Goal: Browse casually: Explore the website without a specific task or goal

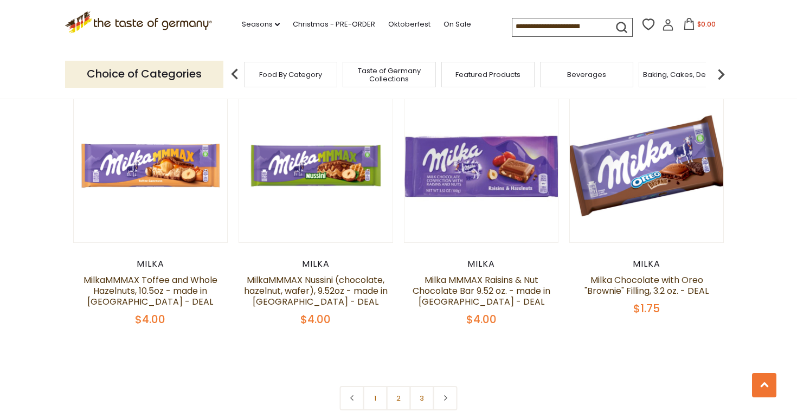
scroll to position [2256, 0]
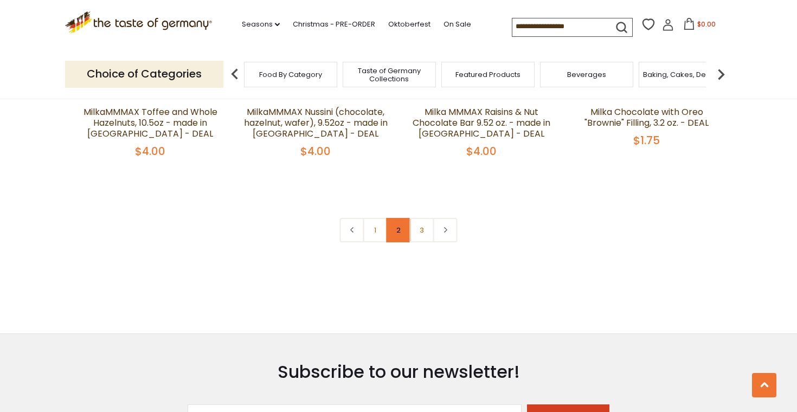
click at [396, 226] on link "2" at bounding box center [399, 230] width 24 height 24
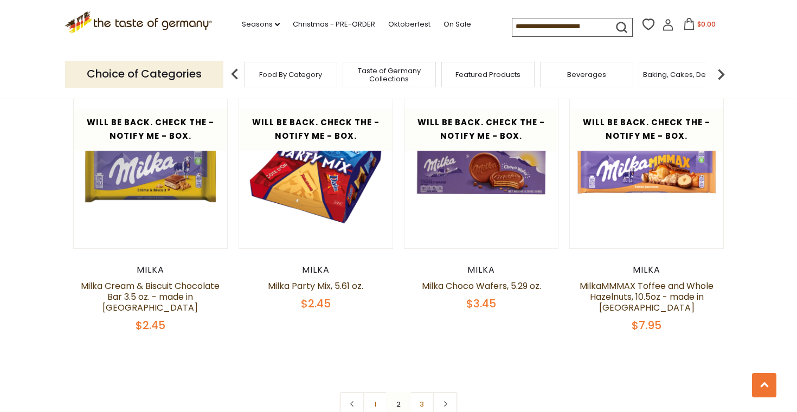
scroll to position [2235, 0]
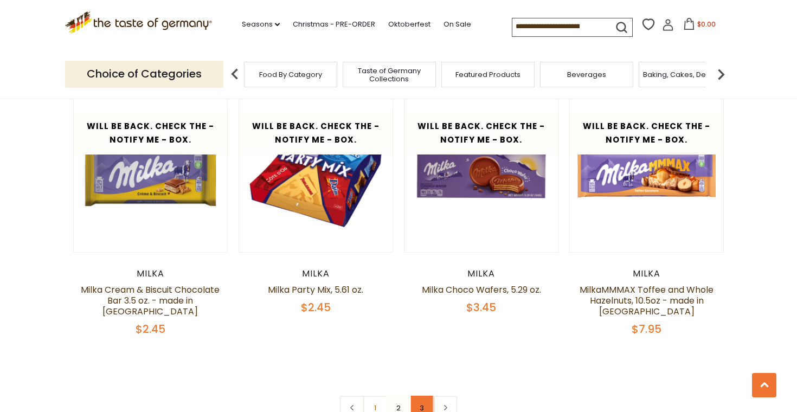
click at [420, 396] on link "3" at bounding box center [422, 408] width 24 height 24
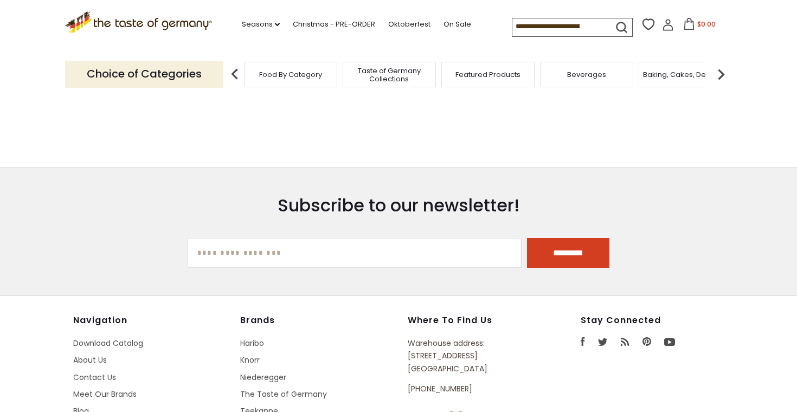
scroll to position [548, 0]
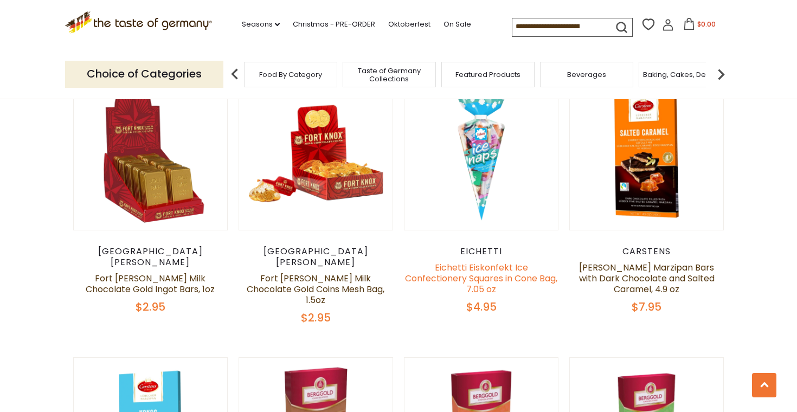
scroll to position [1168, 0]
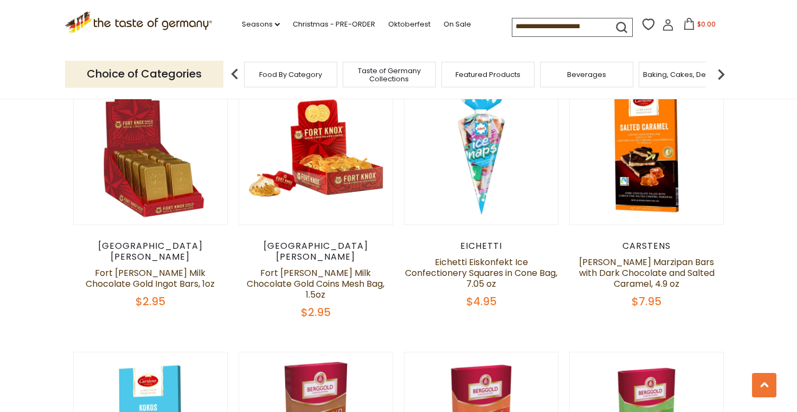
click at [219, 268] on h5 "Fort Knox Milk Chocolate Gold Ingot Bars, 1oz" at bounding box center [150, 279] width 155 height 22
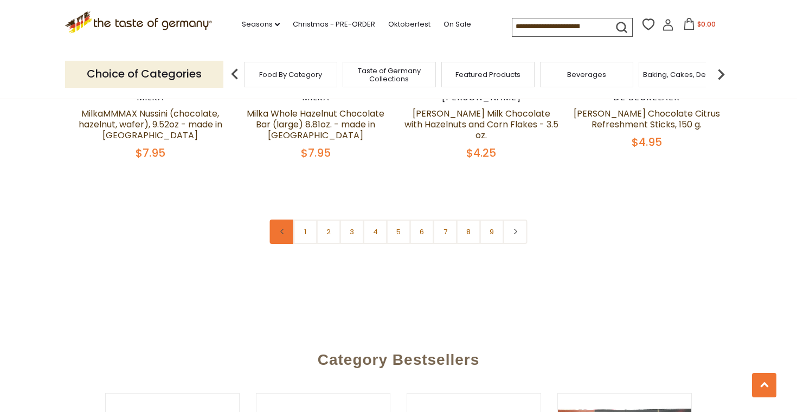
scroll to position [2681, 0]
click at [322, 219] on link "2" at bounding box center [329, 231] width 24 height 24
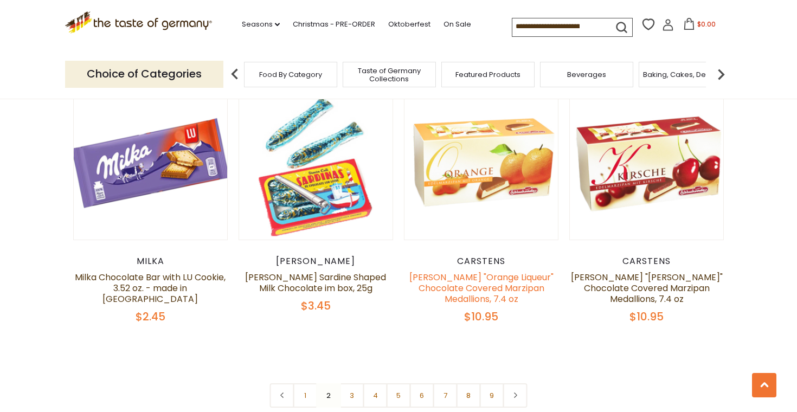
scroll to position [2486, 0]
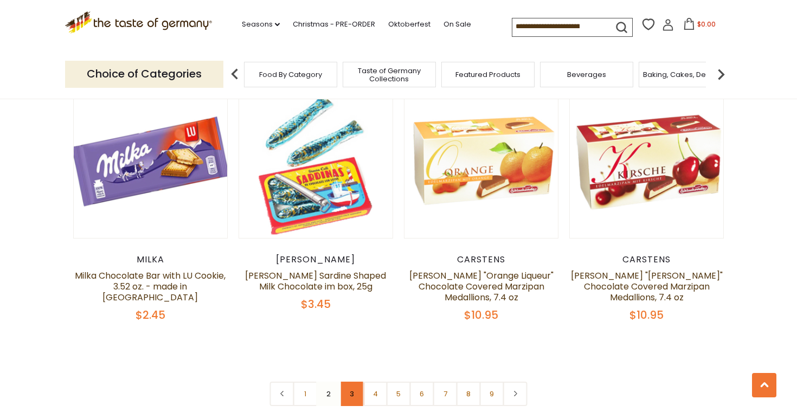
click at [358, 385] on link "3" at bounding box center [352, 394] width 24 height 24
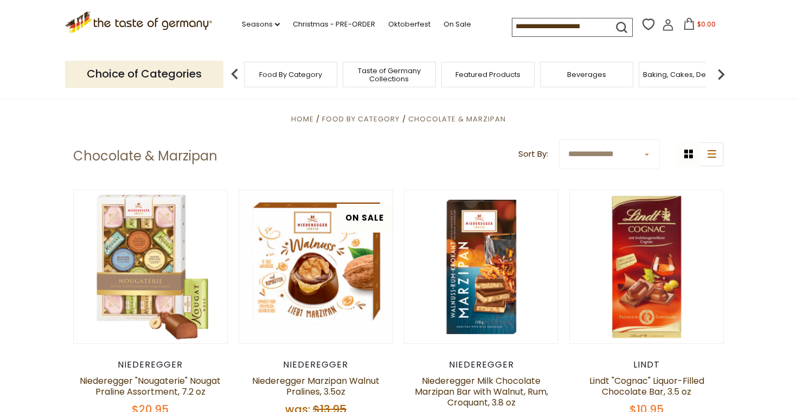
scroll to position [225, 0]
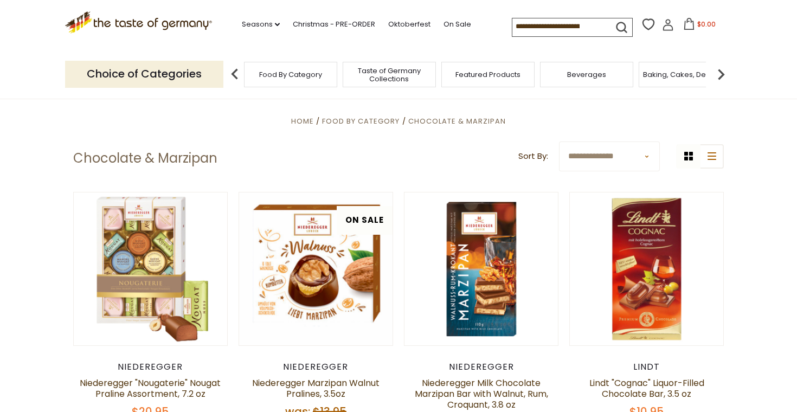
select select "********"
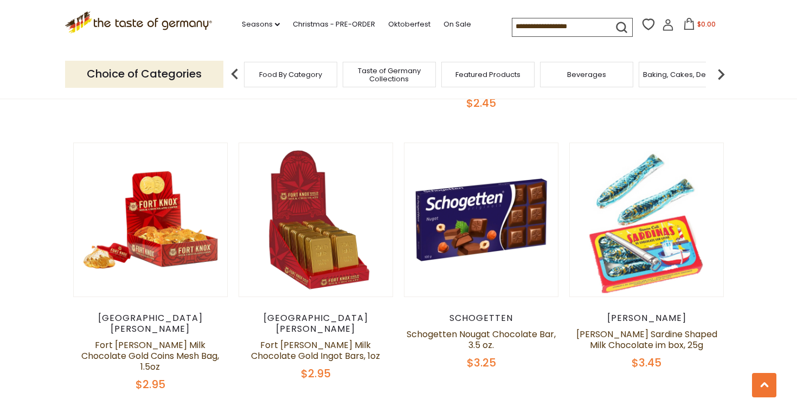
scroll to position [1823, 0]
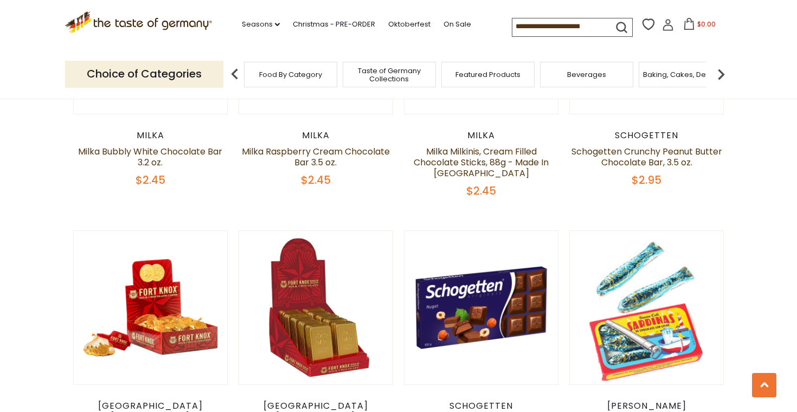
click at [296, 74] on span "Food By Category" at bounding box center [290, 75] width 63 height 8
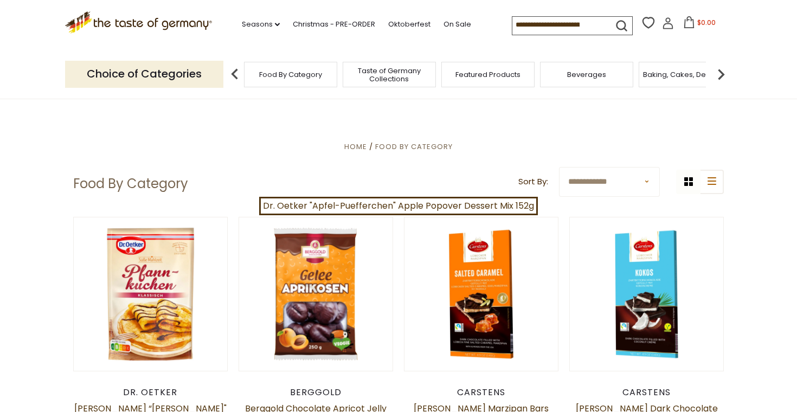
click at [388, 71] on span "Taste of Germany Collections" at bounding box center [389, 75] width 87 height 16
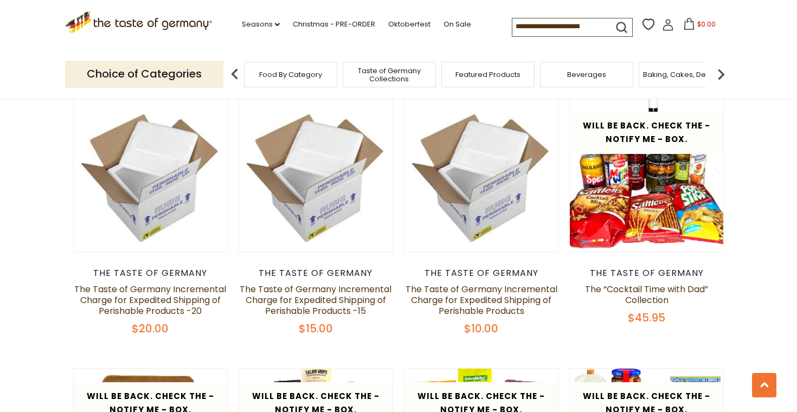
scroll to position [451, 0]
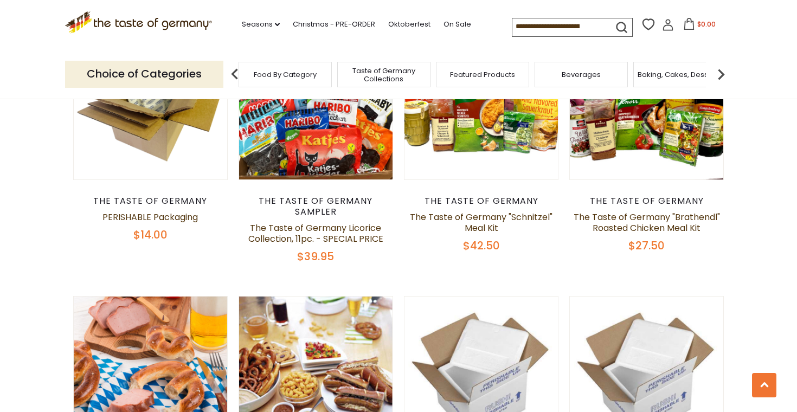
click at [305, 75] on span "Food By Category" at bounding box center [285, 75] width 63 height 8
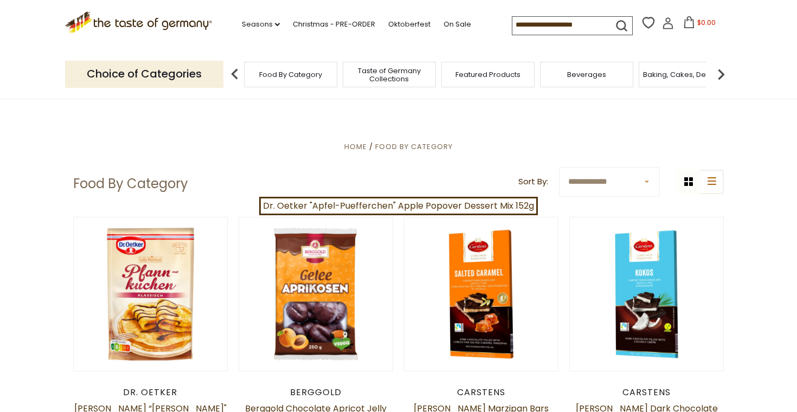
select select "********"
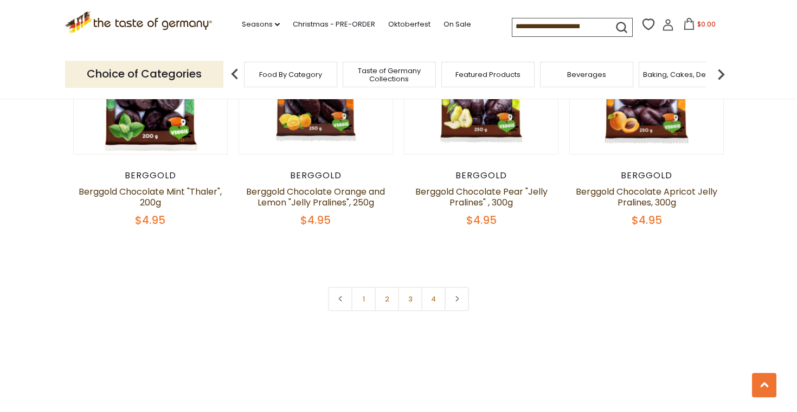
scroll to position [2373, 1]
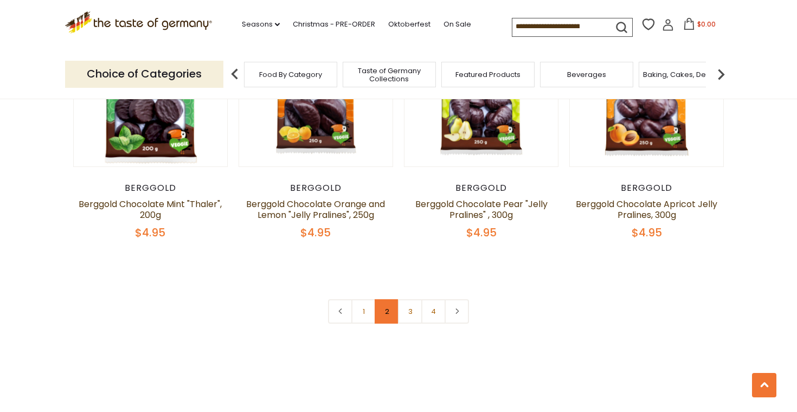
click at [391, 299] on link "2" at bounding box center [387, 311] width 24 height 24
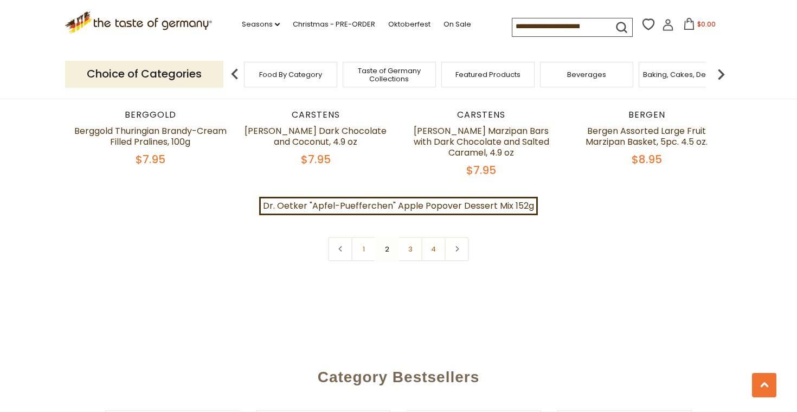
scroll to position [2417, 0]
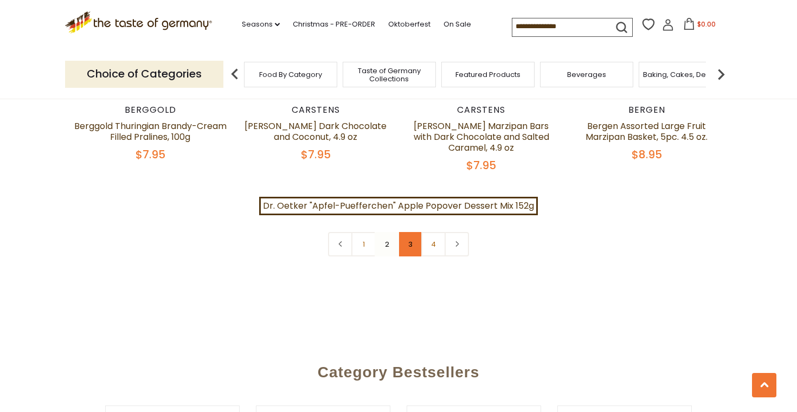
click at [417, 232] on link "3" at bounding box center [410, 244] width 24 height 24
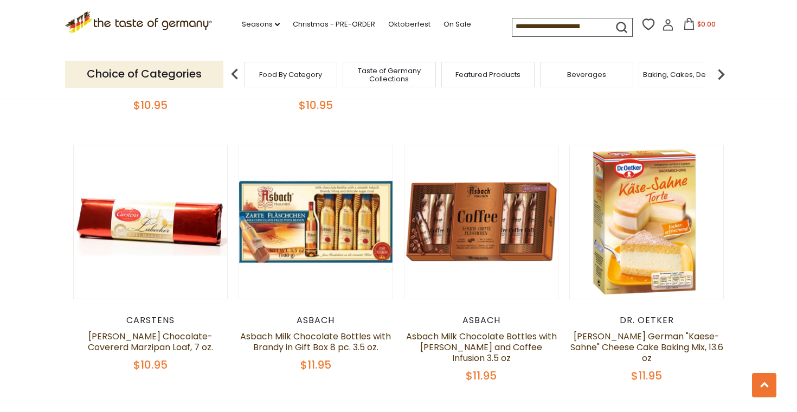
scroll to position [883, 0]
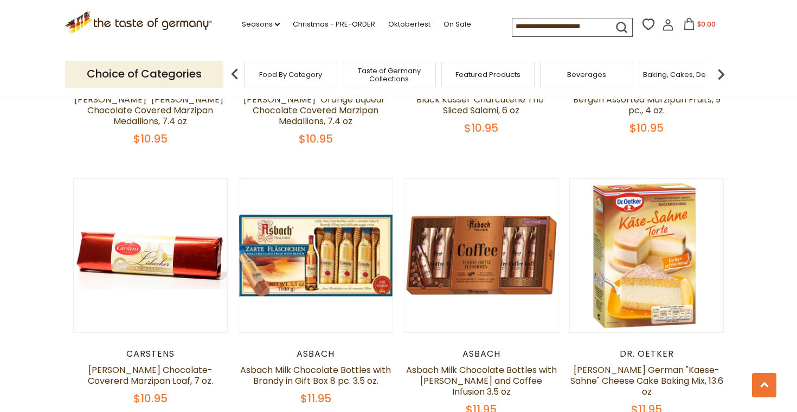
click at [473, 74] on span "Featured Products" at bounding box center [488, 75] width 65 height 8
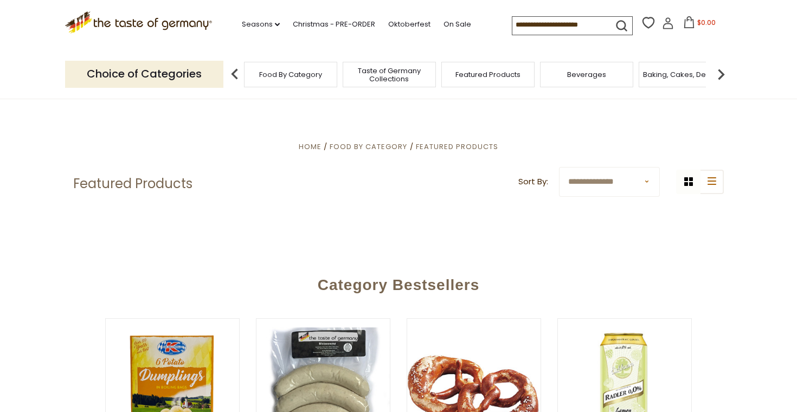
click at [723, 69] on img at bounding box center [722, 74] width 22 height 22
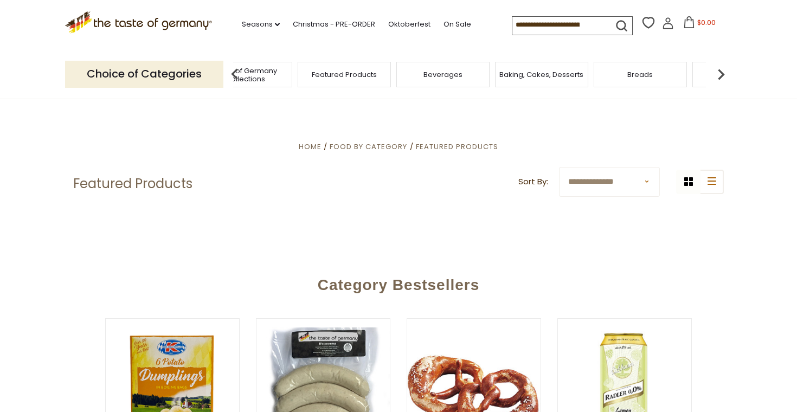
click at [719, 74] on img at bounding box center [722, 74] width 22 height 22
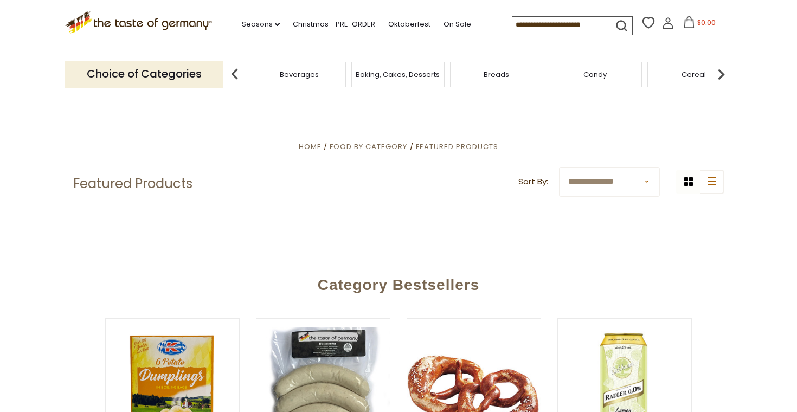
click at [690, 81] on div "Cereal" at bounding box center [694, 74] width 93 height 25
click at [691, 72] on span "Cereal" at bounding box center [703, 75] width 24 height 8
click at [690, 72] on div "Cereal" at bounding box center [702, 74] width 93 height 25
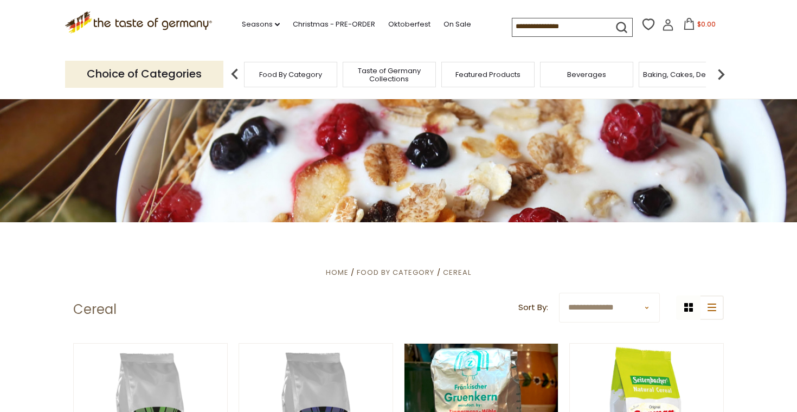
scroll to position [73, 0]
select select "********"
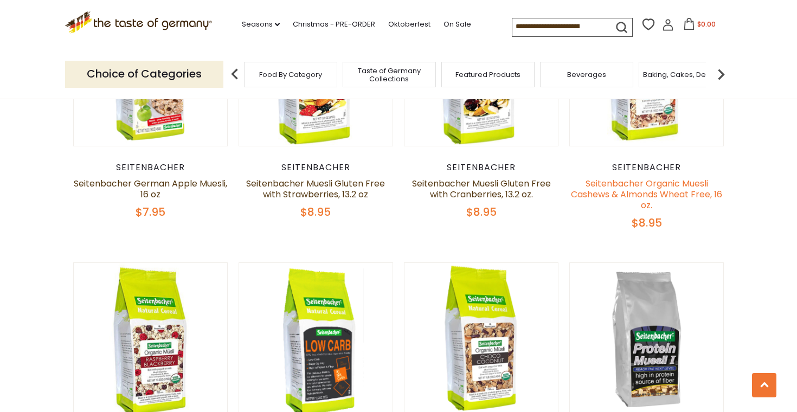
scroll to position [963, 0]
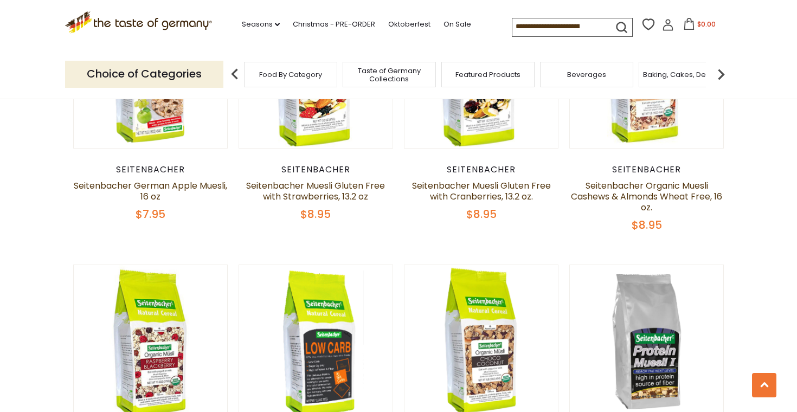
click at [724, 74] on img at bounding box center [722, 74] width 22 height 22
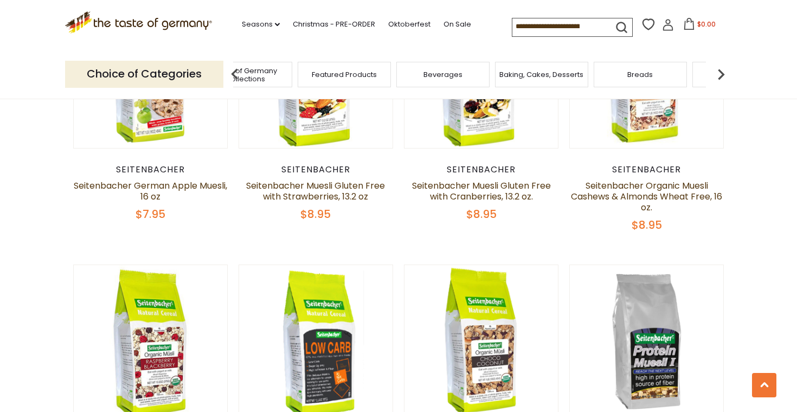
click at [724, 74] on img at bounding box center [722, 74] width 22 height 22
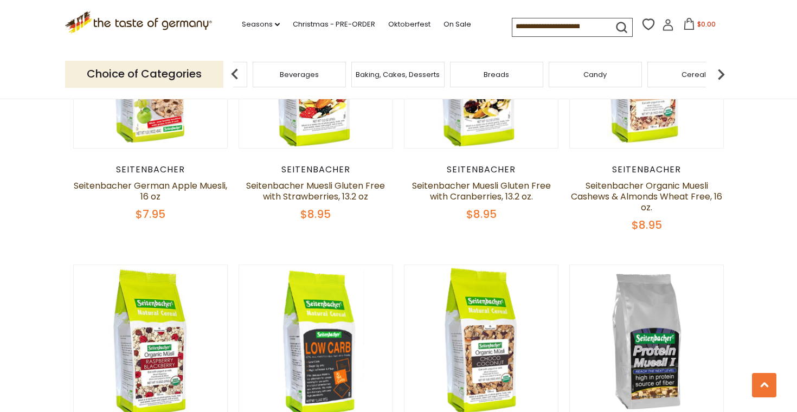
click at [724, 74] on img at bounding box center [722, 74] width 22 height 22
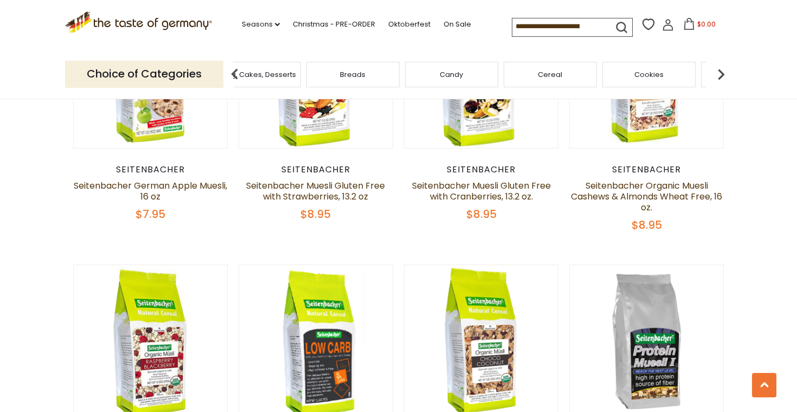
click at [724, 74] on img at bounding box center [722, 74] width 22 height 22
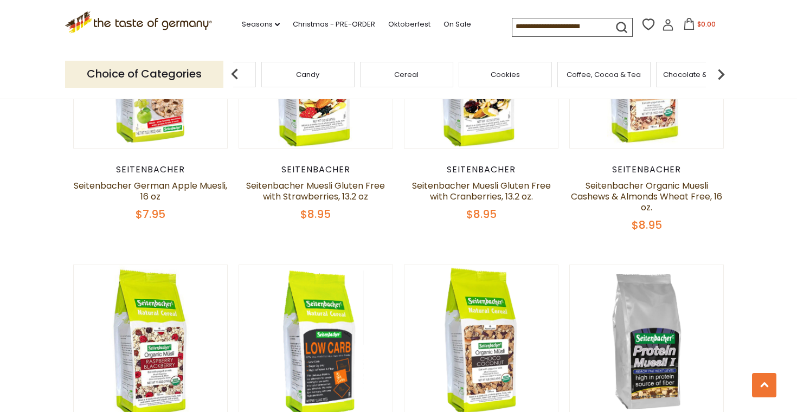
click at [724, 72] on img at bounding box center [722, 74] width 22 height 22
click at [457, 74] on span "Coffee, Cocoa & Tea" at bounding box center [460, 75] width 74 height 8
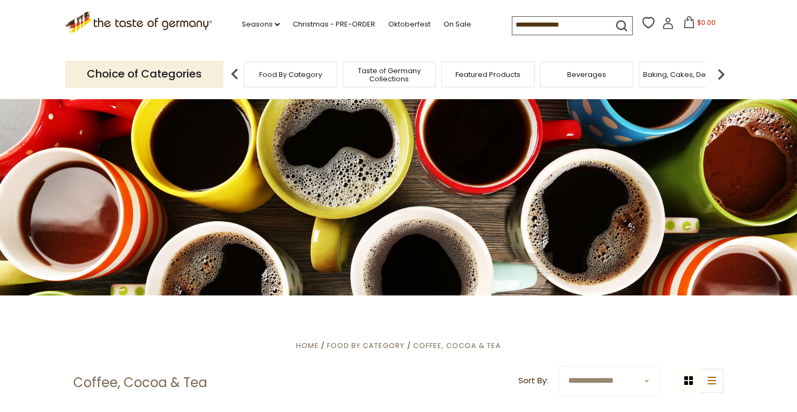
click at [719, 72] on img at bounding box center [722, 74] width 22 height 22
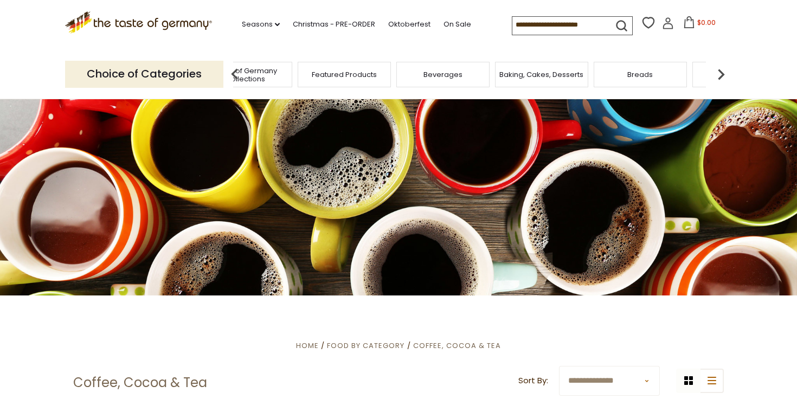
click at [719, 71] on img at bounding box center [722, 74] width 22 height 22
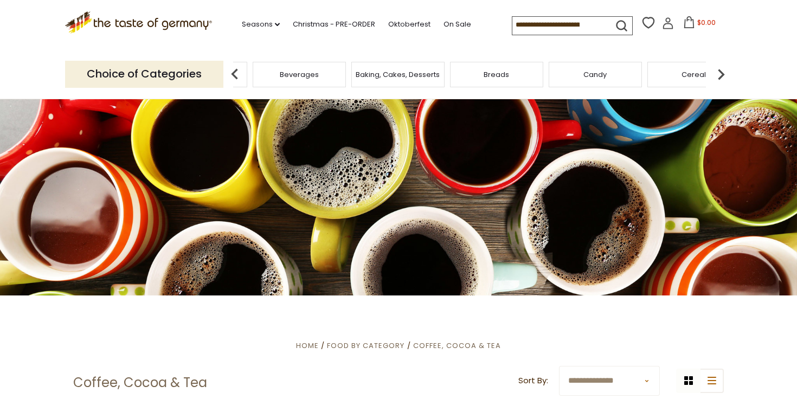
click at [719, 71] on img at bounding box center [722, 74] width 22 height 22
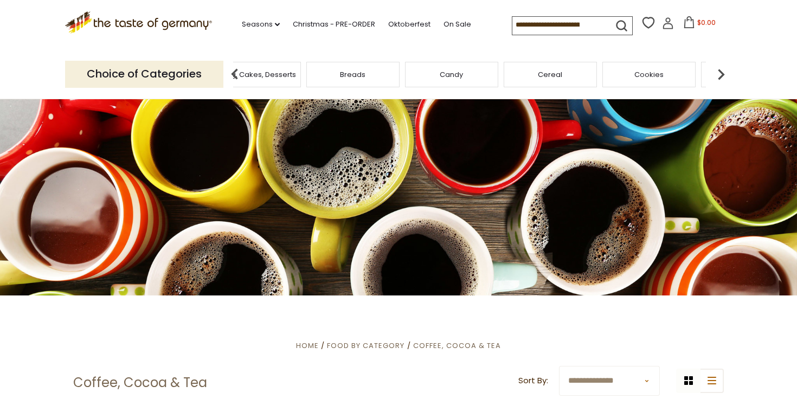
click at [719, 72] on img at bounding box center [722, 74] width 22 height 22
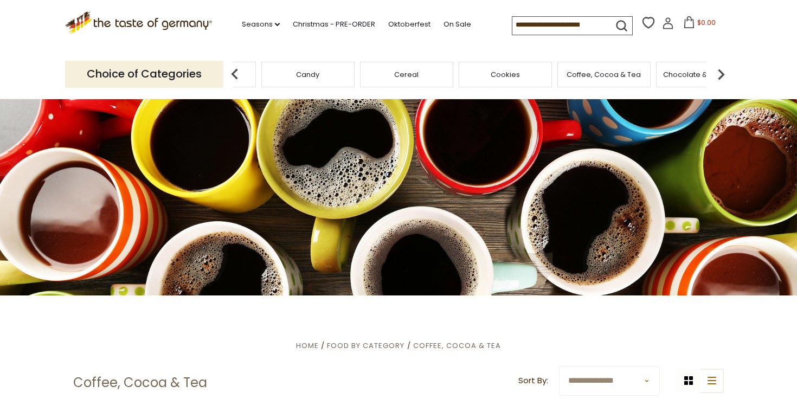
click at [719, 72] on img at bounding box center [722, 74] width 22 height 22
click at [547, 71] on span "Cheese & Dairy" at bounding box center [522, 75] width 55 height 8
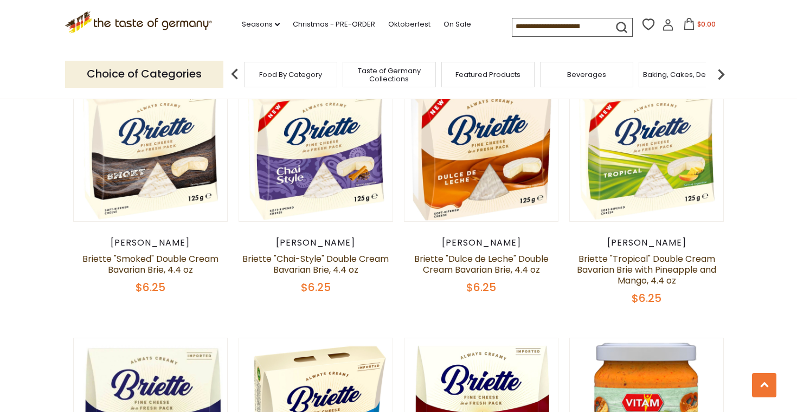
scroll to position [188, 0]
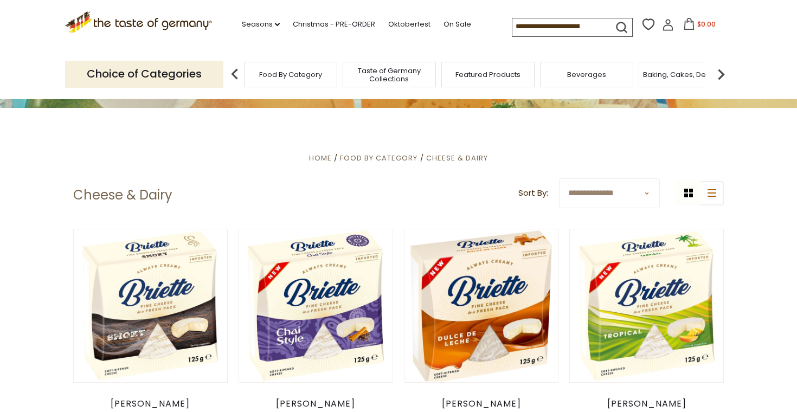
click at [723, 68] on img at bounding box center [722, 74] width 22 height 22
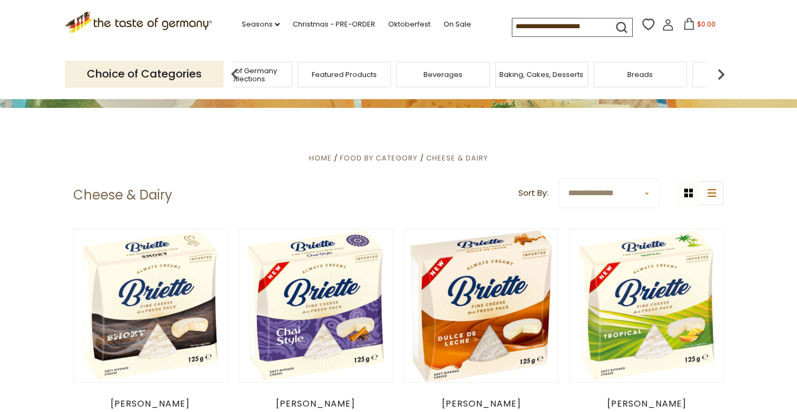
click at [723, 70] on img at bounding box center [722, 74] width 22 height 22
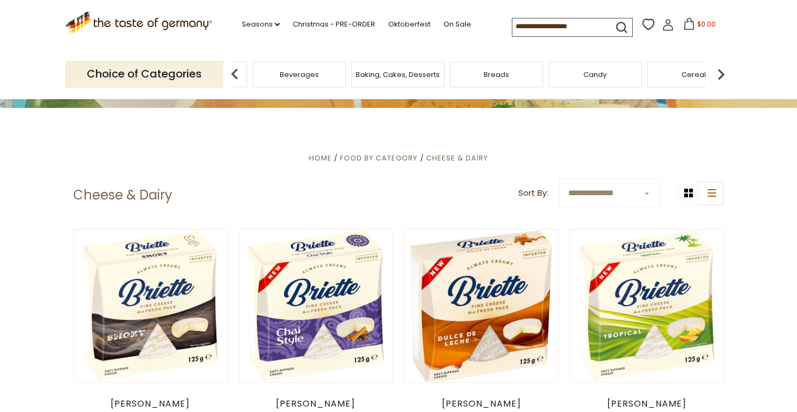
click at [723, 70] on img at bounding box center [722, 74] width 22 height 22
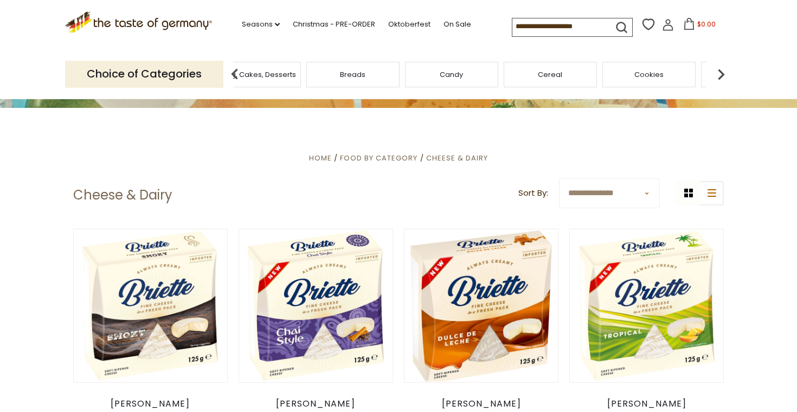
click at [723, 70] on img at bounding box center [722, 74] width 22 height 22
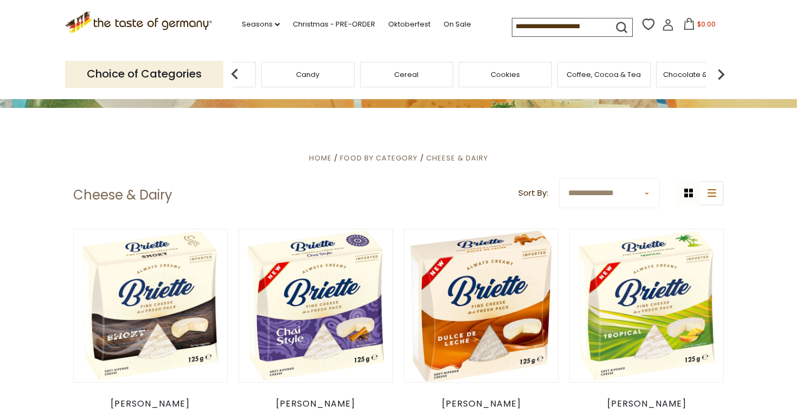
click at [723, 70] on img at bounding box center [722, 74] width 22 height 22
click at [655, 69] on span "Condiments, Seasonings" at bounding box center [613, 75] width 87 height 16
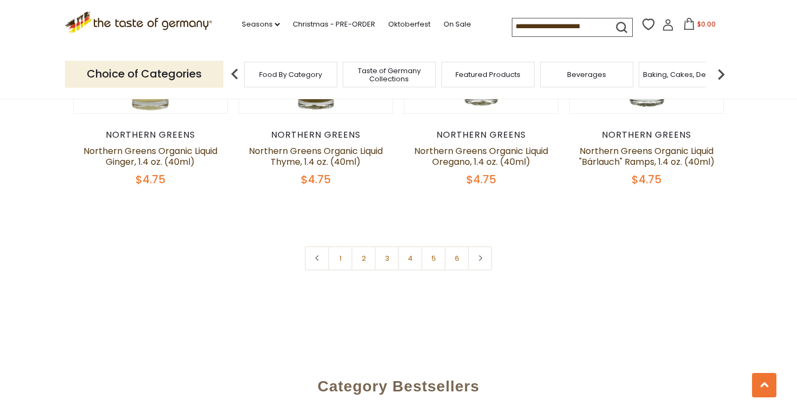
scroll to position [2605, 0]
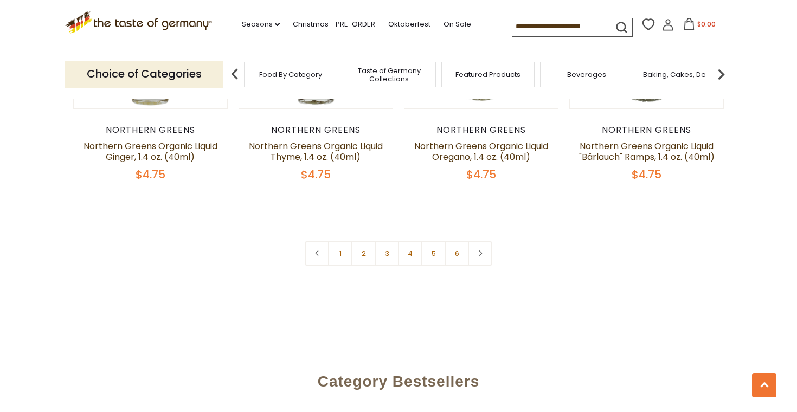
click at [719, 71] on img at bounding box center [722, 74] width 22 height 22
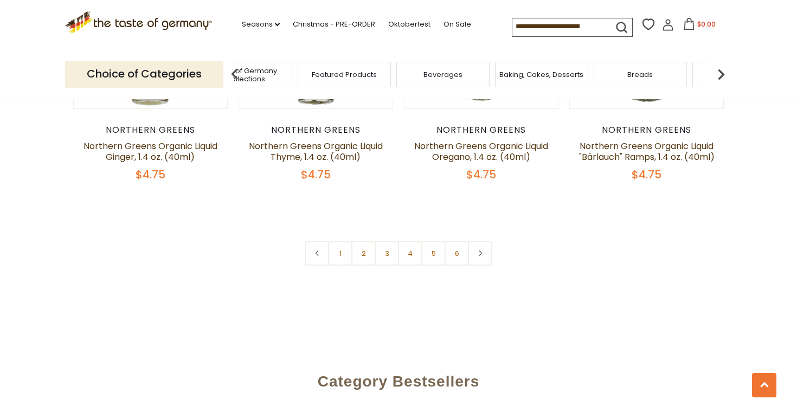
click at [719, 72] on img at bounding box center [722, 74] width 22 height 22
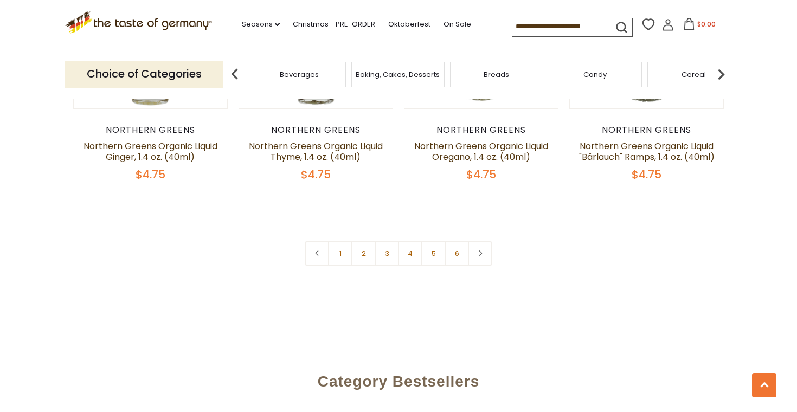
click at [719, 72] on img at bounding box center [722, 74] width 22 height 22
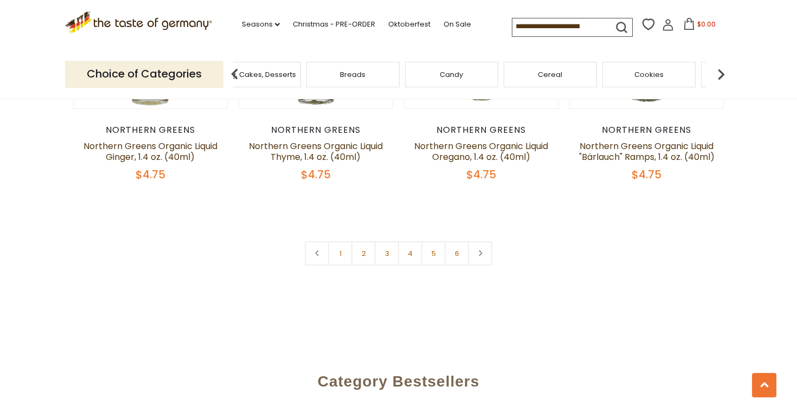
click at [665, 75] on div "Cookies" at bounding box center [649, 74] width 93 height 25
click at [647, 71] on span "Cookies" at bounding box center [649, 75] width 29 height 8
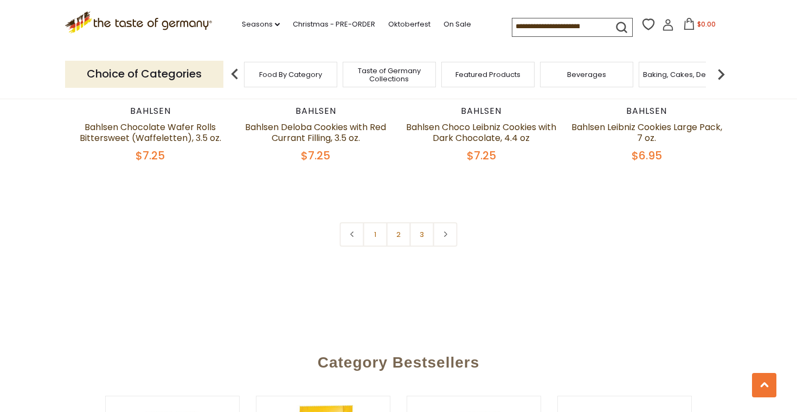
scroll to position [2560, 0]
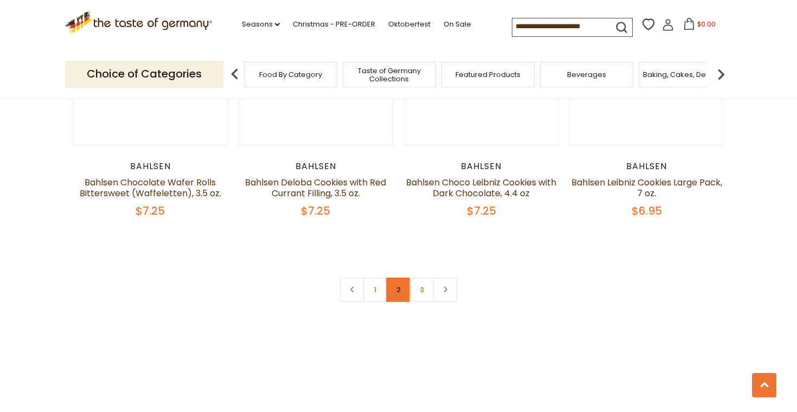
click at [400, 281] on link "2" at bounding box center [399, 290] width 24 height 24
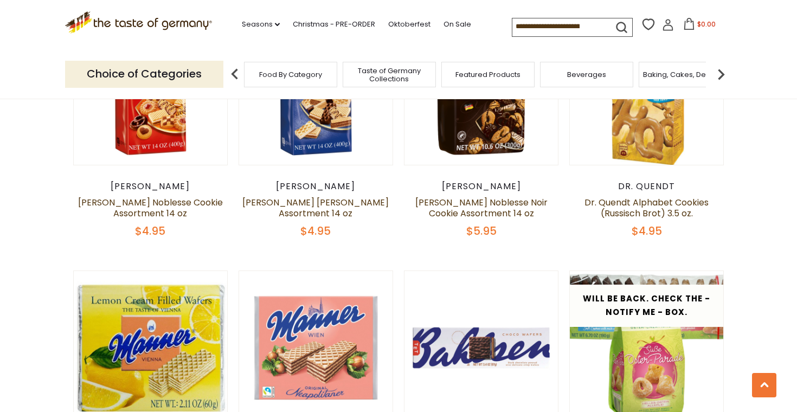
scroll to position [326, 0]
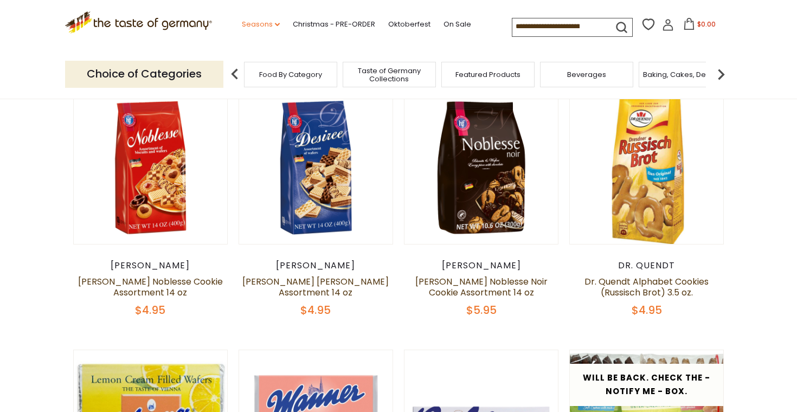
click at [242, 23] on link "Seasons dropdown_arrow" at bounding box center [261, 24] width 38 height 12
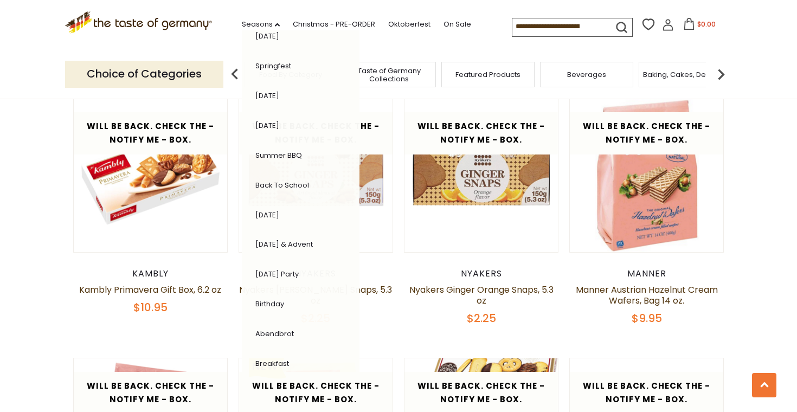
scroll to position [1352, 0]
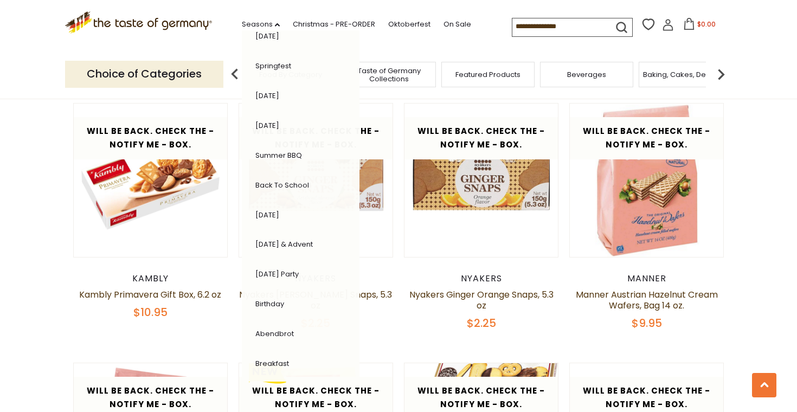
click at [760, 257] on section "**********" at bounding box center [398, 260] width 797 height 2633
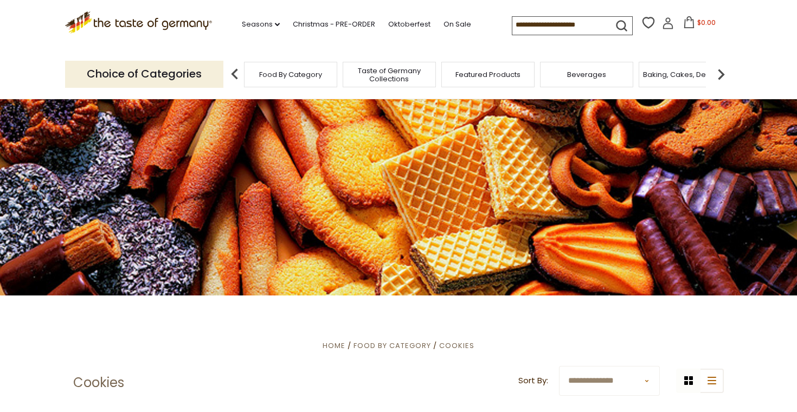
scroll to position [0, 0]
select select "********"
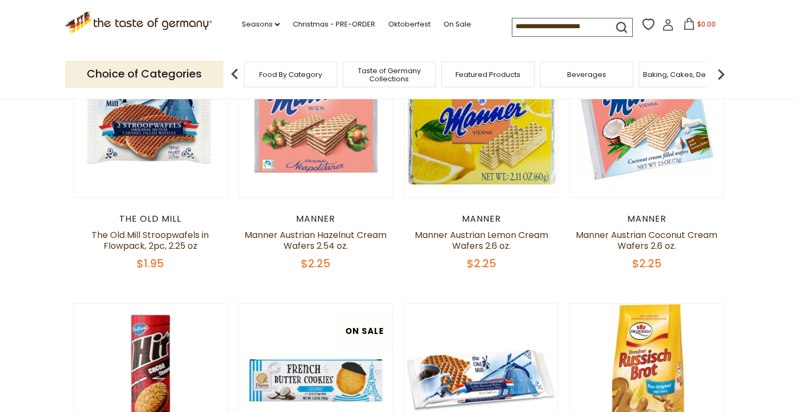
scroll to position [369, 0]
